Goal: Transaction & Acquisition: Book appointment/travel/reservation

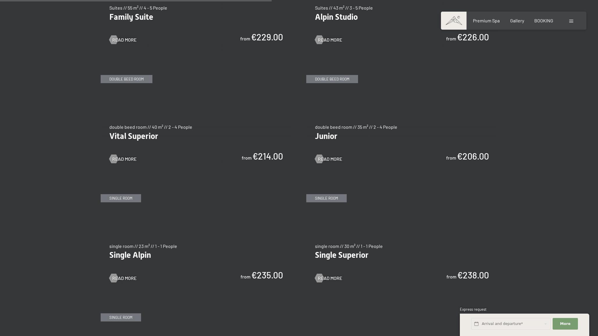
scroll to position [799, 0]
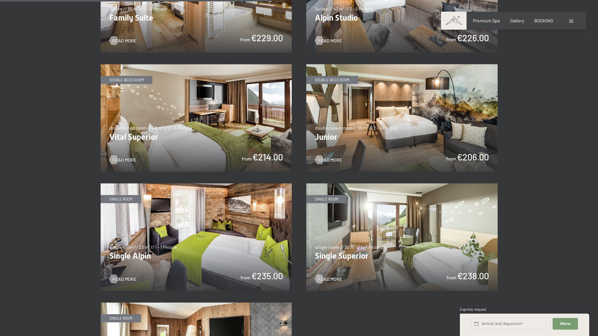
click at [130, 98] on img at bounding box center [196, 118] width 191 height 108
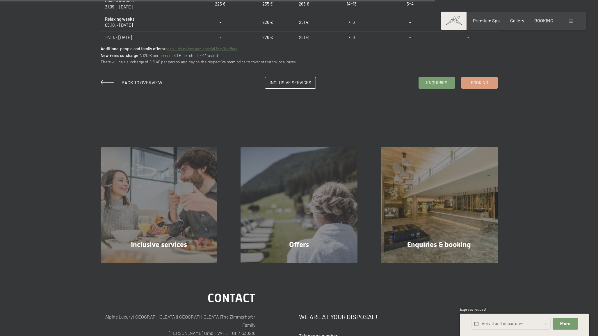
scroll to position [545, 0]
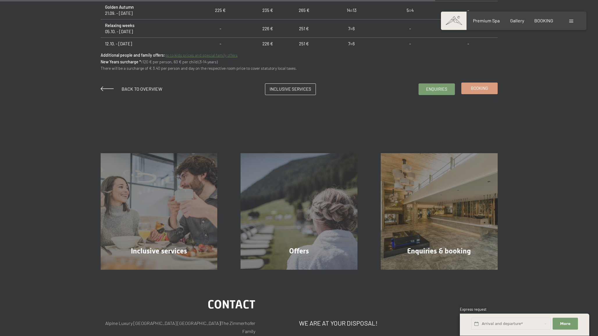
click at [479, 86] on span "Booking" at bounding box center [479, 88] width 17 height 6
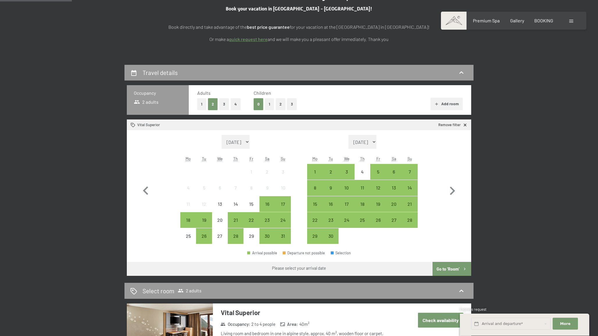
scroll to position [92, 0]
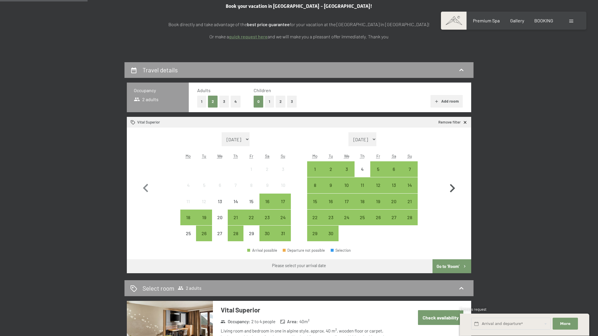
click at [454, 187] on icon "button" at bounding box center [452, 188] width 17 height 17
select select "2025-09-01"
select select "2025-10-01"
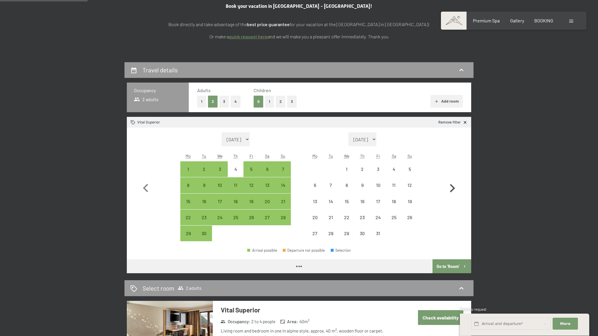
select select "2025-09-01"
select select "2025-10-01"
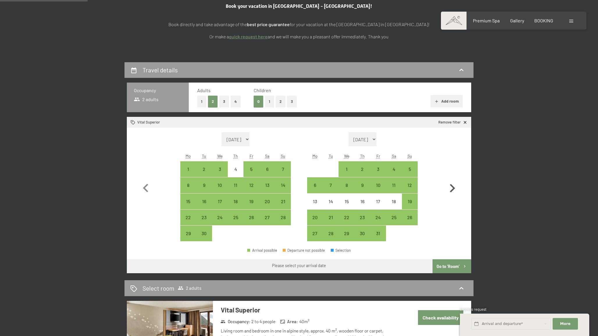
click at [454, 187] on icon "button" at bounding box center [452, 188] width 17 height 17
select select "2025-10-01"
select select "2025-11-01"
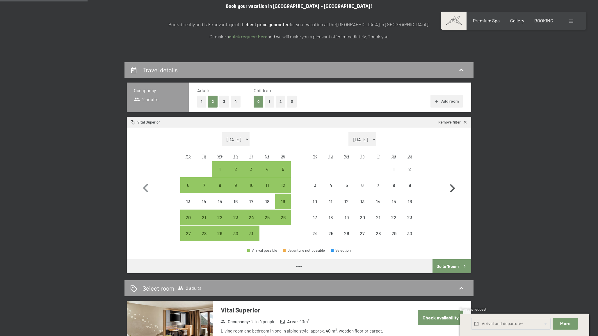
select select "2025-10-01"
select select "2025-11-01"
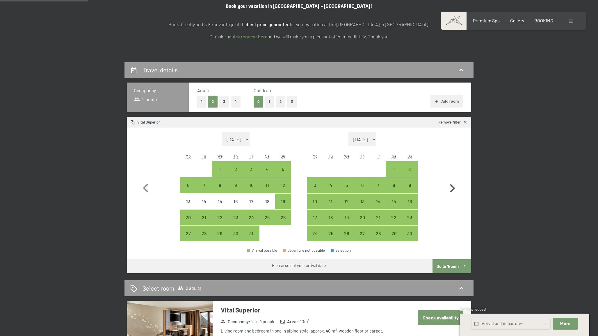
click at [454, 187] on icon "button" at bounding box center [452, 188] width 17 height 17
select select "2025-11-01"
select select "2025-12-01"
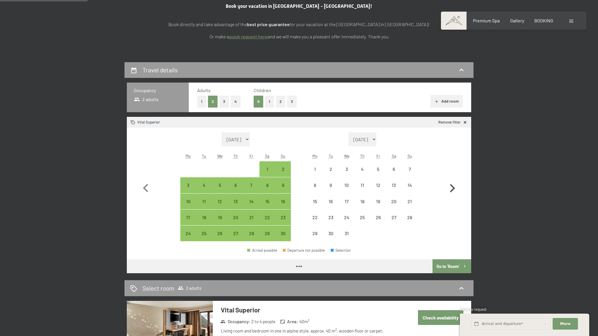
click at [454, 187] on icon "button" at bounding box center [452, 188] width 17 height 17
select select "2026-01-01"
select select "2026-02-01"
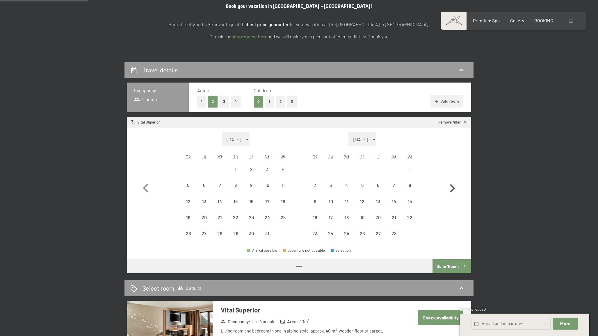
select select "2026-01-01"
select select "2026-02-01"
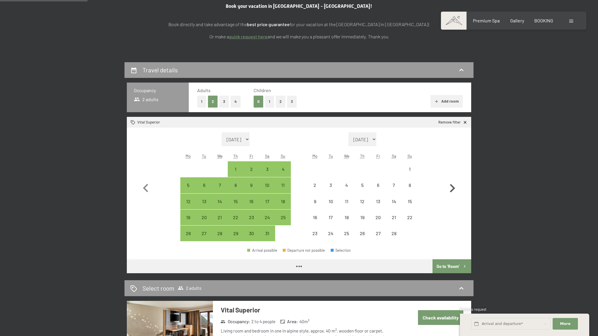
select select "2026-01-01"
select select "2026-02-01"
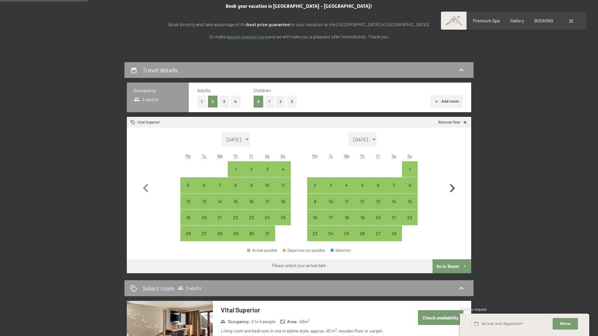
click at [454, 187] on icon "button" at bounding box center [452, 188] width 17 height 17
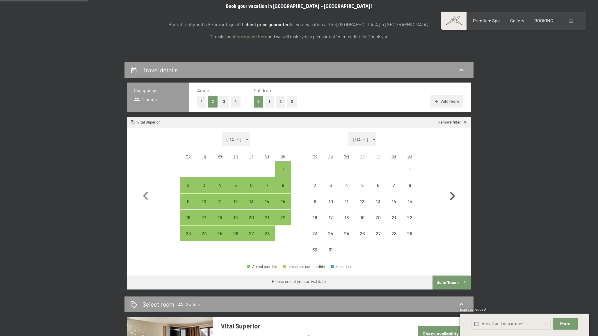
select select "2026-02-01"
select select "2026-03-01"
select select "2026-02-01"
select select "2026-03-01"
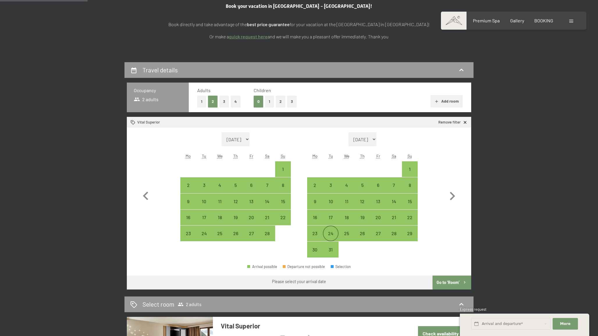
click at [334, 237] on div "24" at bounding box center [331, 238] width 15 height 15
select select "2026-02-01"
select select "2026-03-01"
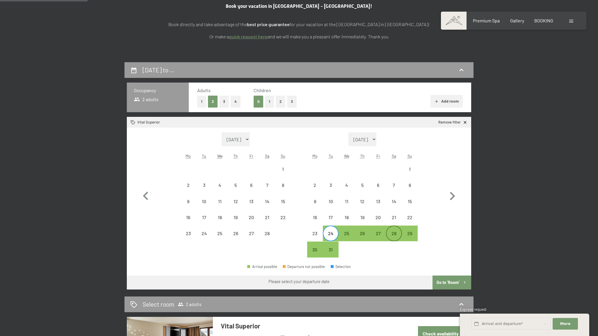
click at [392, 233] on div "28" at bounding box center [394, 238] width 15 height 15
select select "2026-02-01"
select select "2026-03-01"
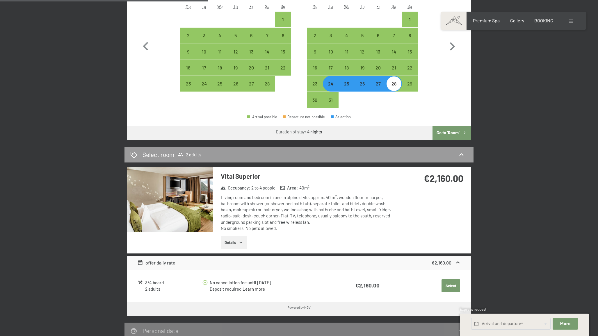
scroll to position [236, 0]
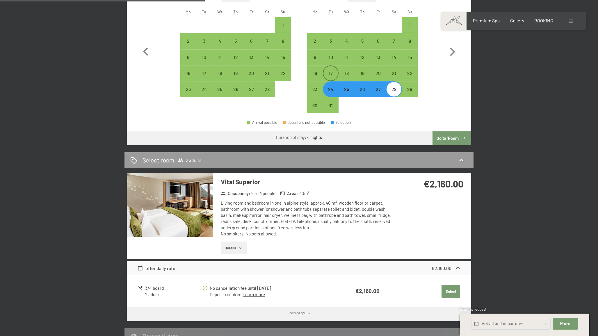
click at [331, 78] on div "17" at bounding box center [331, 78] width 15 height 15
select select "2026-02-01"
select select "2026-03-01"
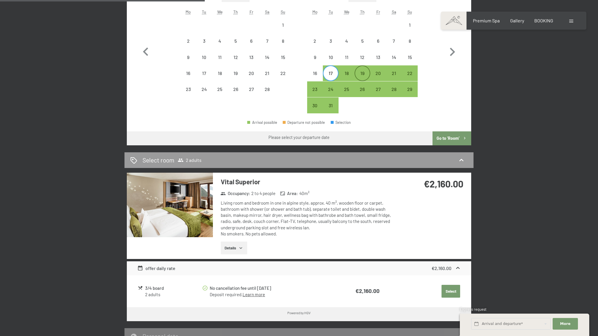
click at [361, 75] on div "19" at bounding box center [362, 78] width 15 height 15
select select "2026-02-01"
select select "2026-03-01"
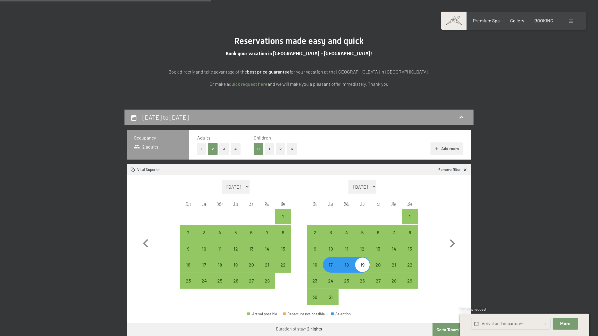
scroll to position [0, 0]
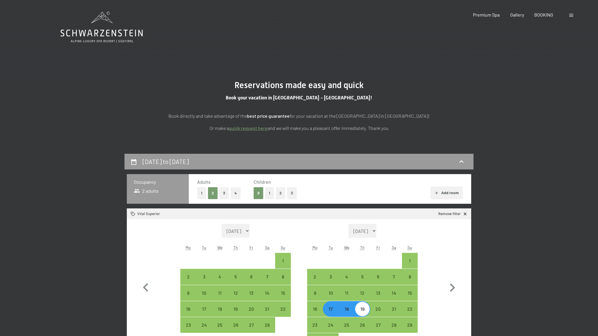
click at [91, 30] on icon at bounding box center [102, 27] width 82 height 31
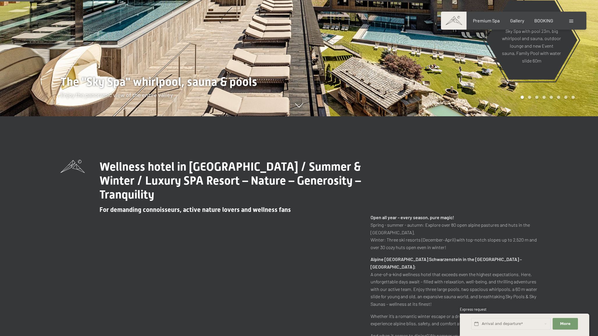
scroll to position [260, 0]
